Goal: Information Seeking & Learning: Check status

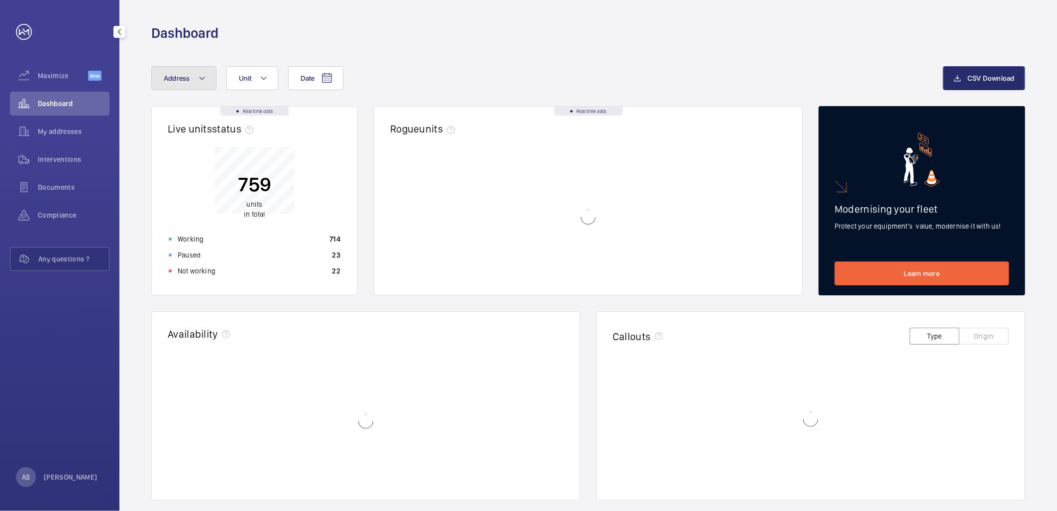
click at [195, 77] on button "Address" at bounding box center [183, 78] width 65 height 24
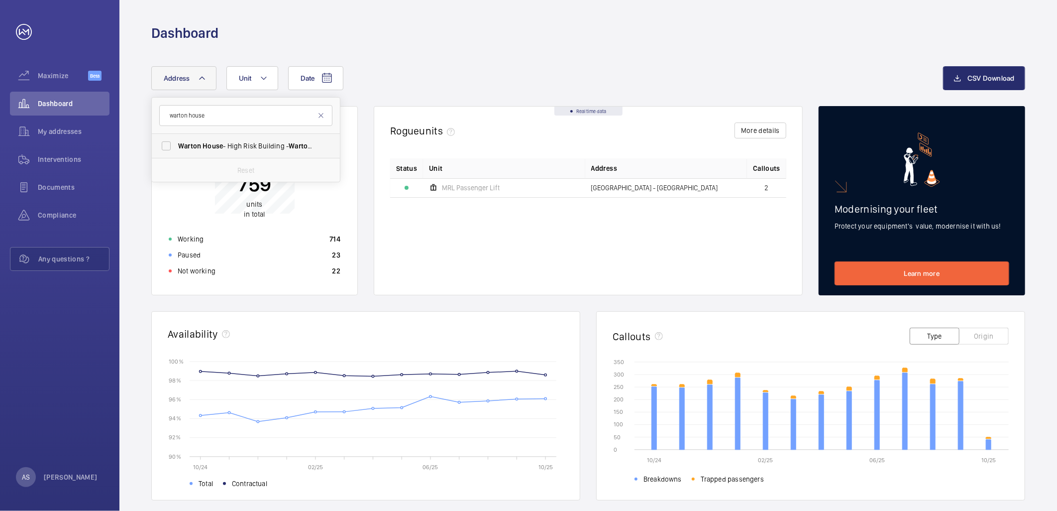
type input "warton house"
click at [241, 141] on span "[GEOGRAPHIC_DATA] - [STREET_ADDRESS]" at bounding box center [246, 146] width 137 height 10
click at [176, 140] on input "[GEOGRAPHIC_DATA] - [STREET_ADDRESS]" at bounding box center [166, 146] width 20 height 20
checkbox input "true"
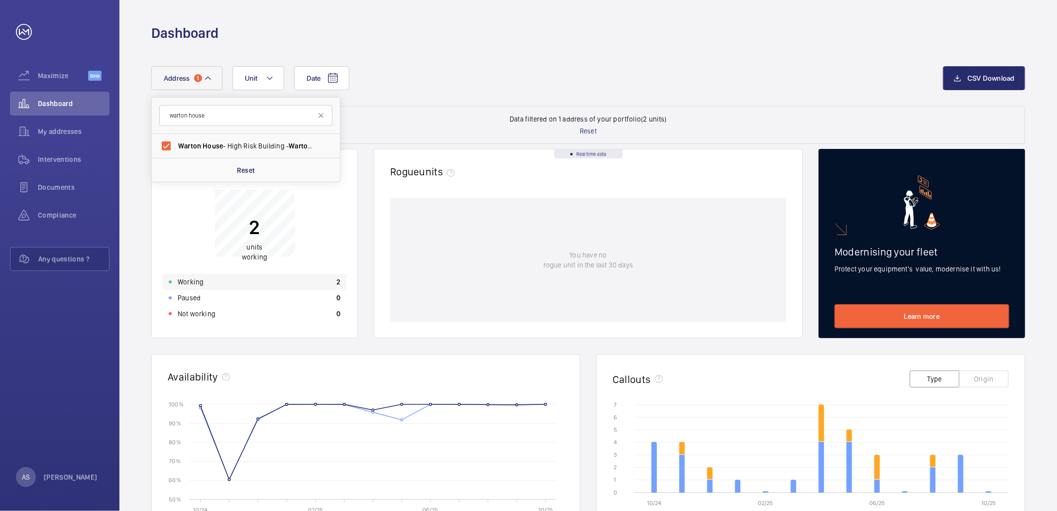
click at [282, 276] on div "Working 2" at bounding box center [255, 282] width 184 height 16
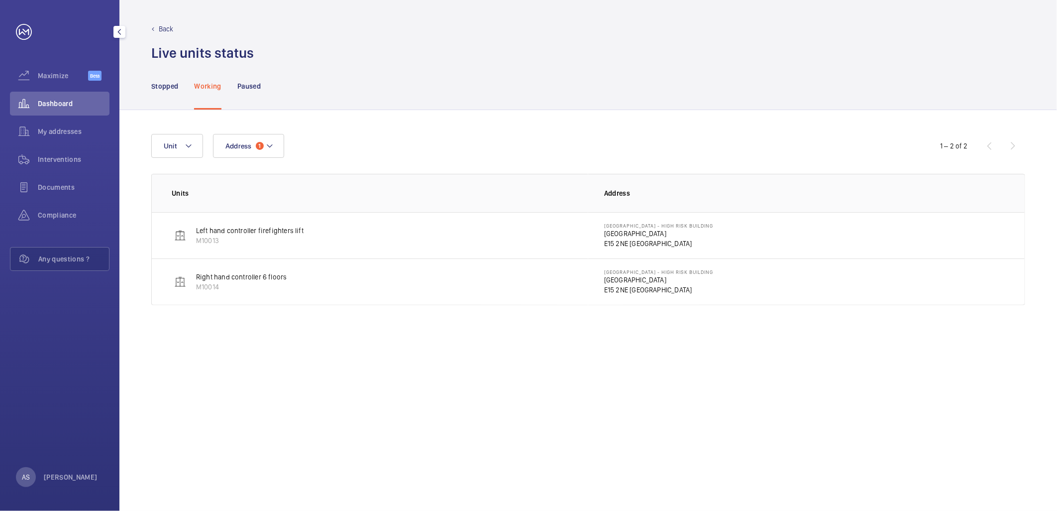
click at [57, 108] on div "Dashboard" at bounding box center [60, 104] width 100 height 24
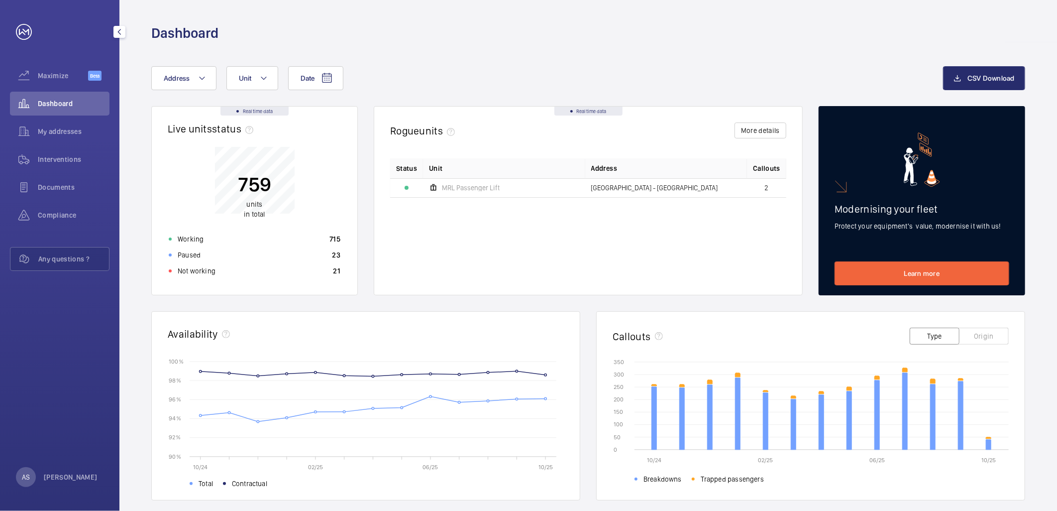
click at [53, 103] on span "Dashboard" at bounding box center [74, 104] width 72 height 10
click at [276, 272] on div "Not working 21" at bounding box center [255, 271] width 184 height 16
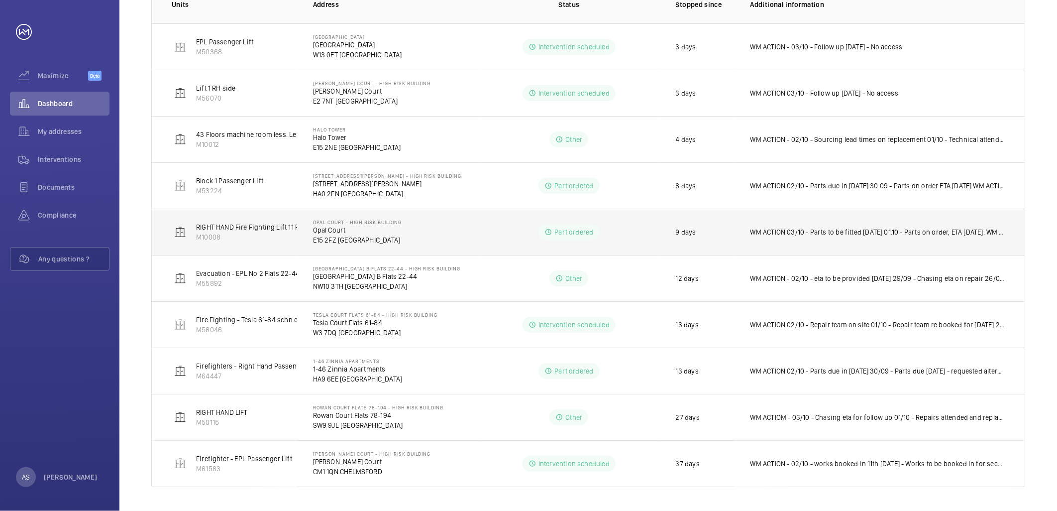
scroll to position [190, 0]
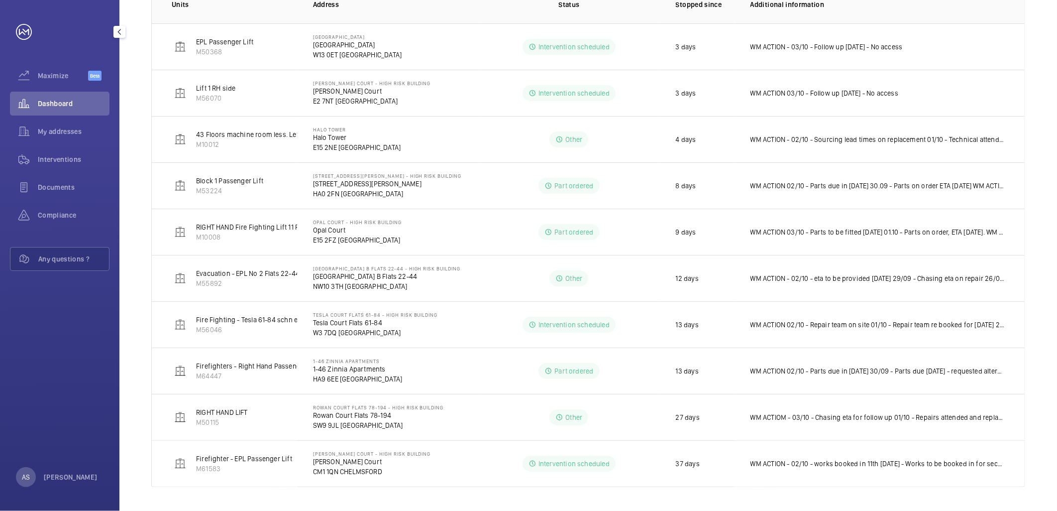
click at [47, 106] on span "Dashboard" at bounding box center [74, 104] width 72 height 10
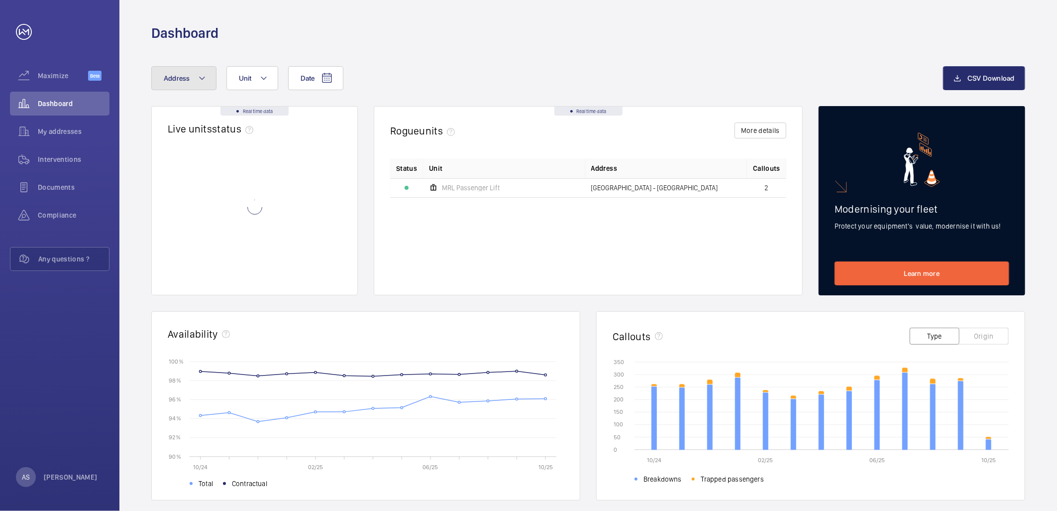
drag, startPoint x: 196, startPoint y: 83, endPoint x: 198, endPoint y: 91, distance: 8.2
click at [196, 85] on button "Address" at bounding box center [183, 78] width 65 height 24
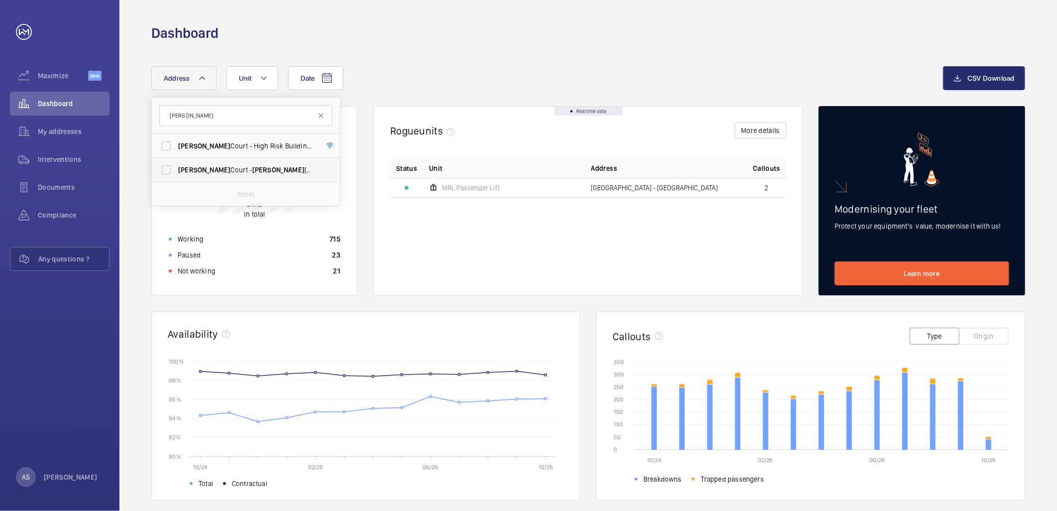
type input "[PERSON_NAME]"
click at [254, 172] on span "[PERSON_NAME]" at bounding box center [278, 170] width 52 height 8
click at [176, 172] on input "[PERSON_NAME][STREET_ADDRESS][PERSON_NAME]" at bounding box center [166, 170] width 20 height 20
checkbox input "true"
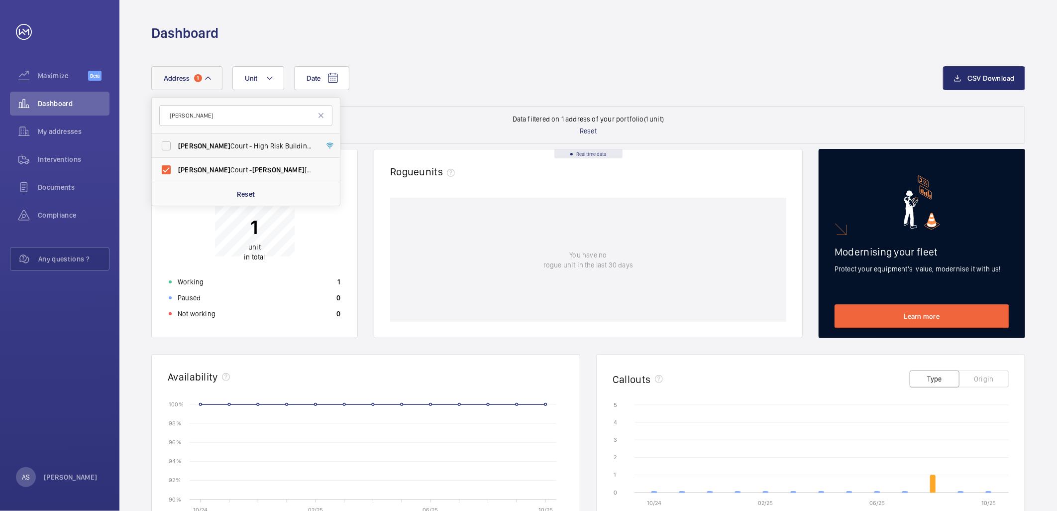
click at [271, 147] on span "[PERSON_NAME][STREET_ADDRESS][PERSON_NAME]" at bounding box center [246, 146] width 137 height 10
click at [176, 147] on input "[PERSON_NAME][STREET_ADDRESS][PERSON_NAME]" at bounding box center [166, 146] width 20 height 20
checkbox input "true"
click at [287, 315] on div "Not working 1" at bounding box center [255, 314] width 184 height 16
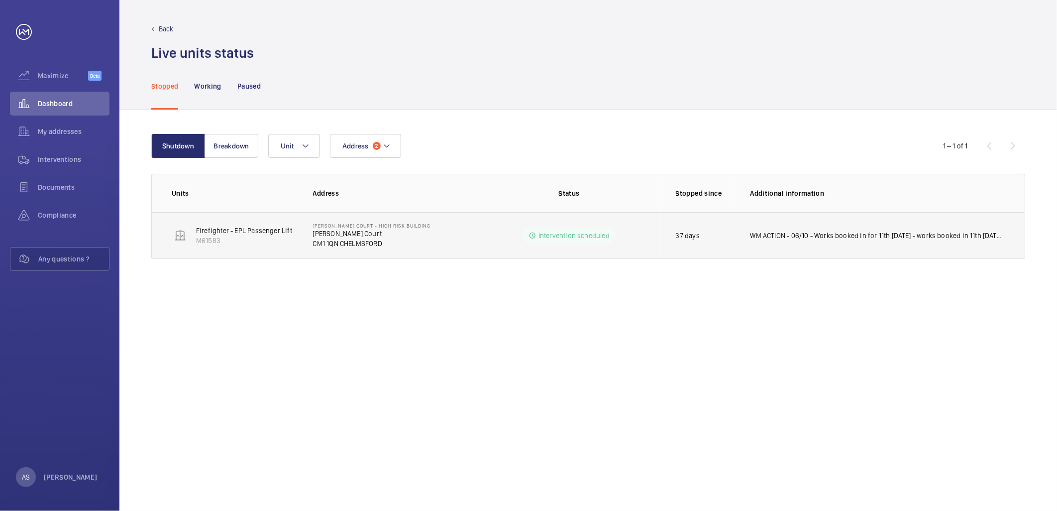
click at [772, 241] on td "WM ACTION - 06/10 - Works booked in for 11th [DATE] - works booked in 11th [DAT…" at bounding box center [879, 235] width 290 height 47
